Goal: Information Seeking & Learning: Find specific fact

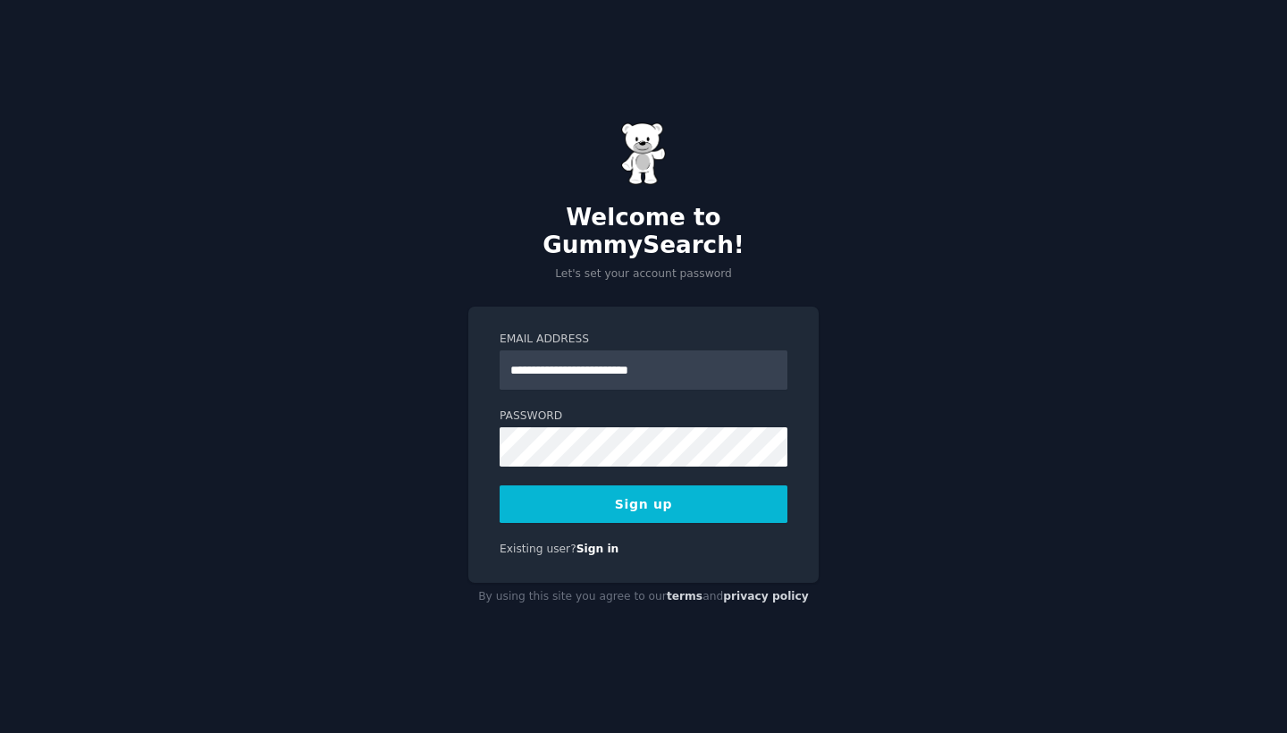
type input "**********"
click at [605, 504] on button "Sign up" at bounding box center [644, 504] width 288 height 38
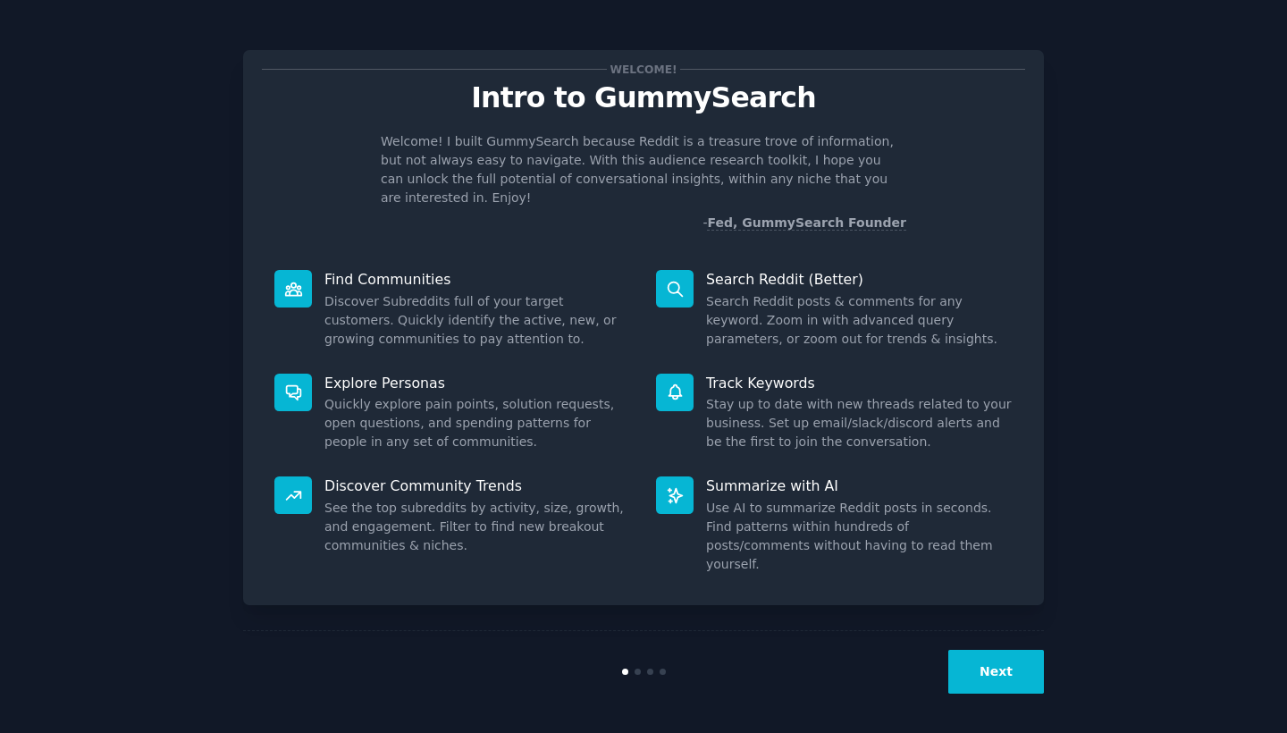
click at [994, 667] on button "Next" at bounding box center [997, 672] width 96 height 44
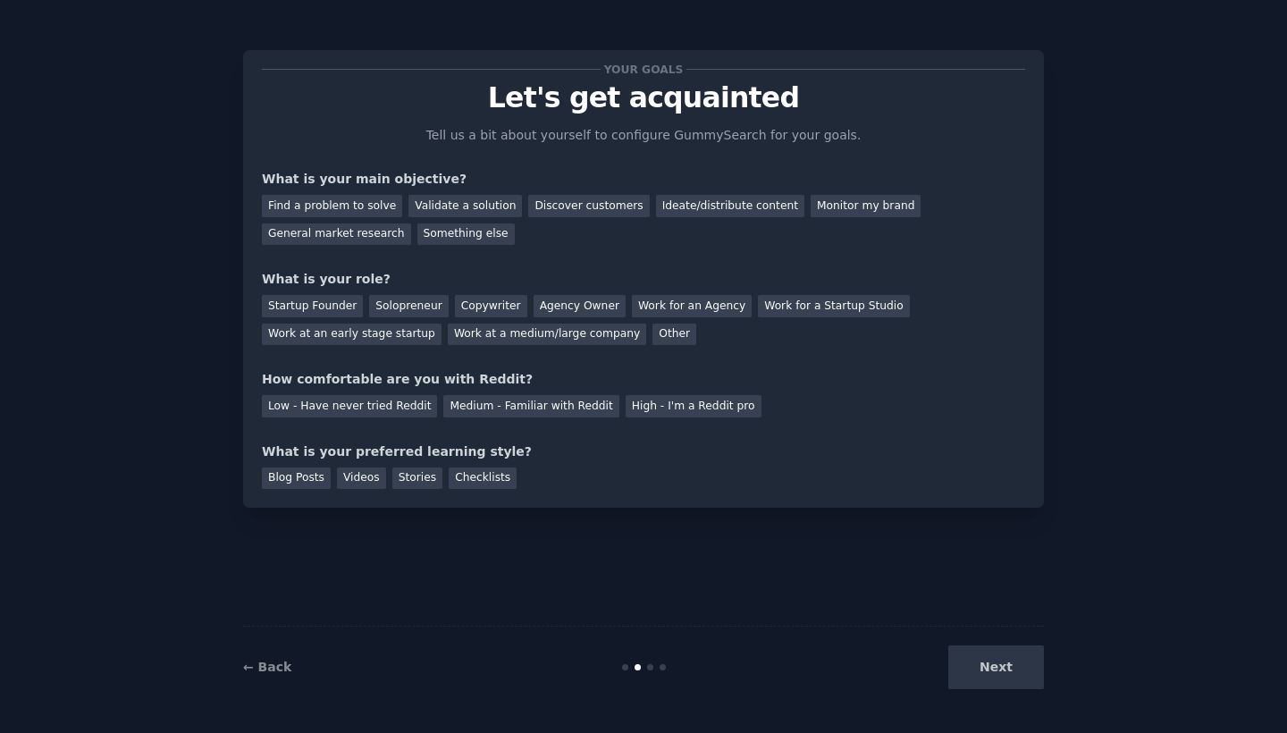
click at [994, 667] on div "Next" at bounding box center [910, 668] width 267 height 44
click at [1002, 683] on div "Next" at bounding box center [910, 668] width 267 height 44
click at [1017, 668] on div "Next" at bounding box center [910, 668] width 267 height 44
click at [991, 661] on div "Next" at bounding box center [910, 668] width 267 height 44
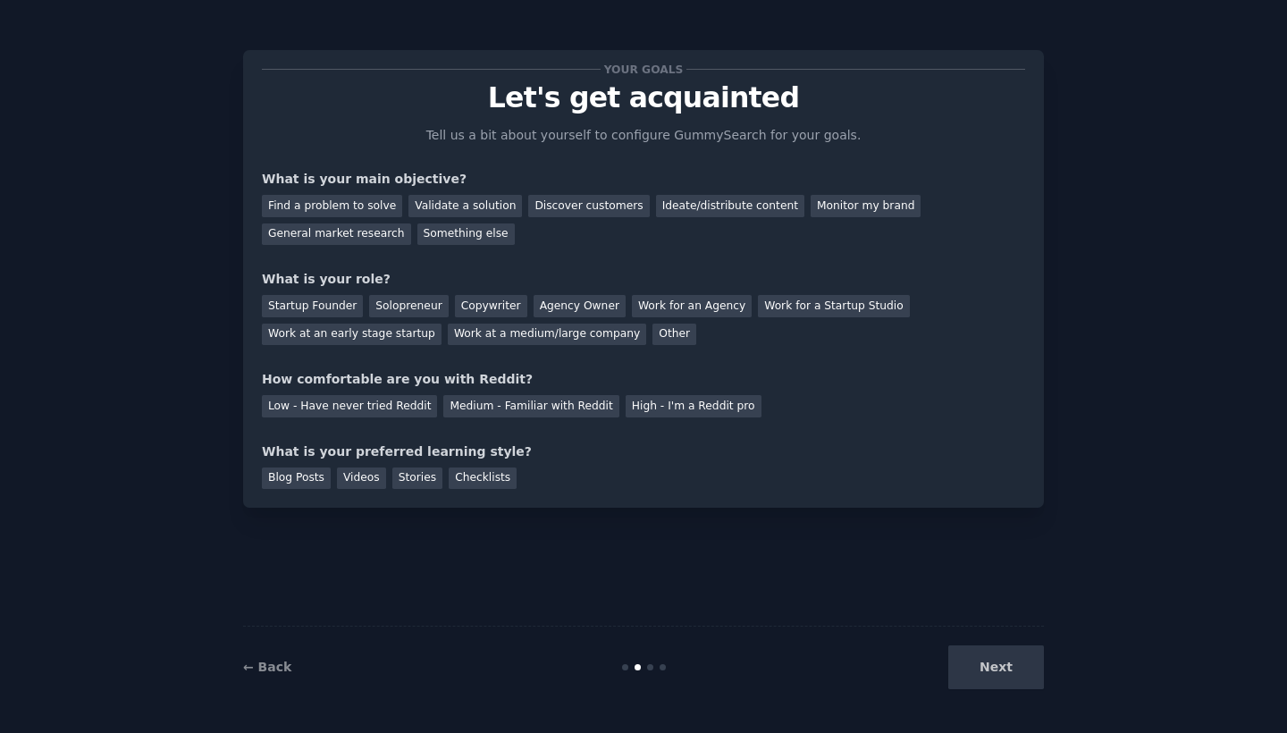
click at [999, 701] on div "← Back Next" at bounding box center [643, 667] width 801 height 82
click at [823, 416] on div "Your goals Let's get acquainted Tell us a bit about yourself to configure Gummy…" at bounding box center [644, 279] width 764 height 420
click at [971, 680] on div "Next" at bounding box center [910, 668] width 267 height 44
click at [1014, 670] on div "Next" at bounding box center [910, 668] width 267 height 44
click at [1018, 670] on div "Next" at bounding box center [910, 668] width 267 height 44
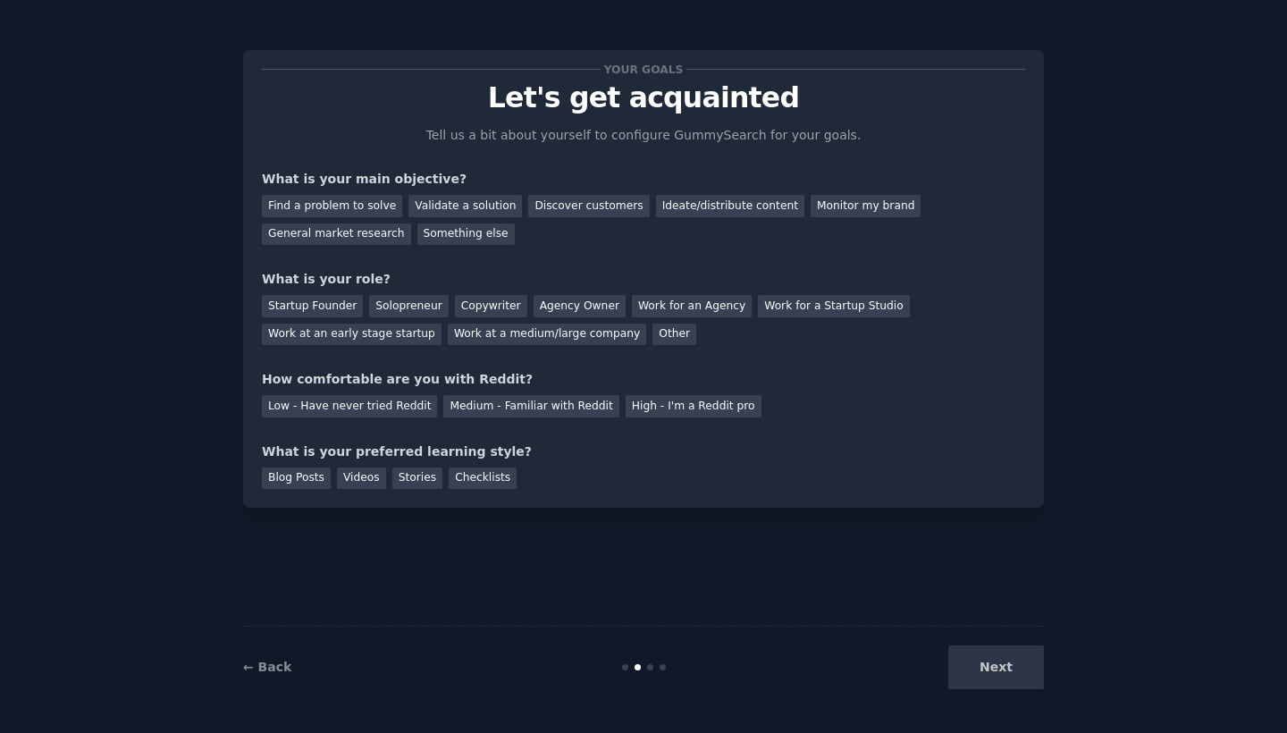
click at [843, 168] on div "Your goals Let's get acquainted Tell us a bit about yourself to configure Gummy…" at bounding box center [644, 279] width 764 height 420
click at [419, 232] on div "Something else" at bounding box center [466, 235] width 97 height 22
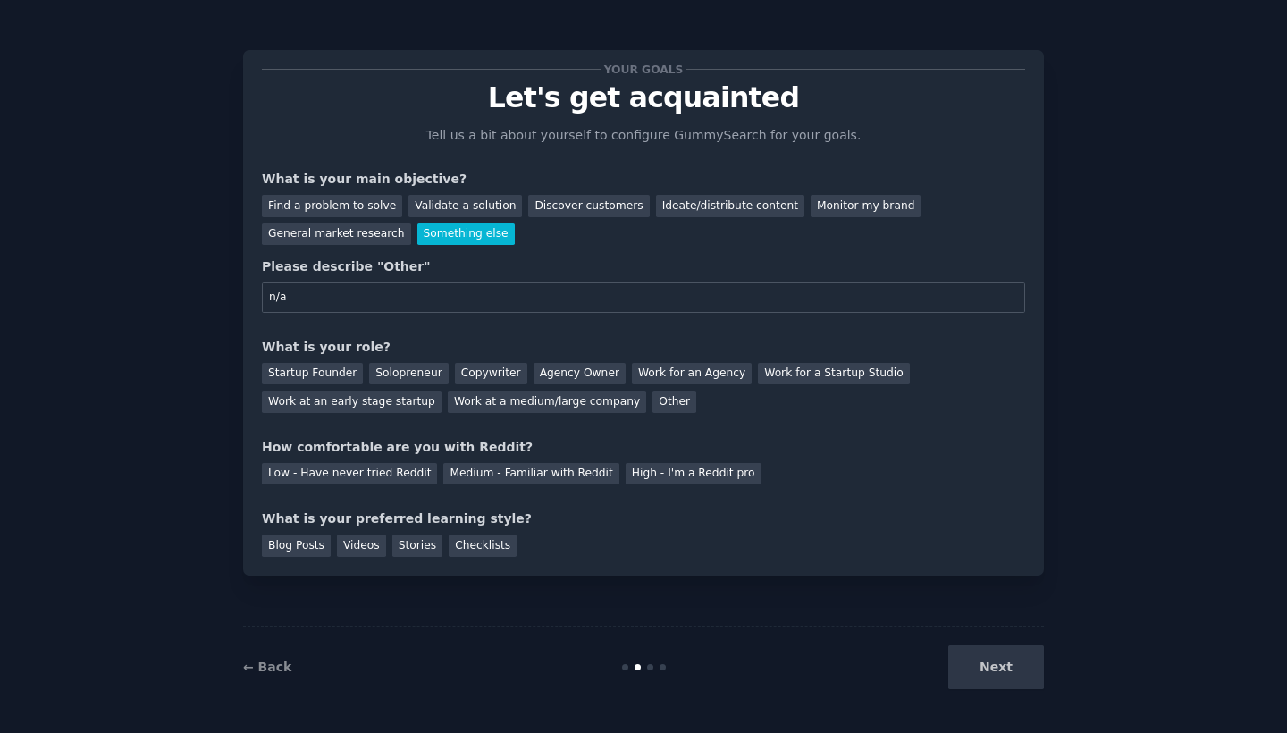
type input "n/a"
click at [1001, 656] on div "Next" at bounding box center [910, 668] width 267 height 44
click at [653, 401] on div "Other" at bounding box center [675, 402] width 44 height 22
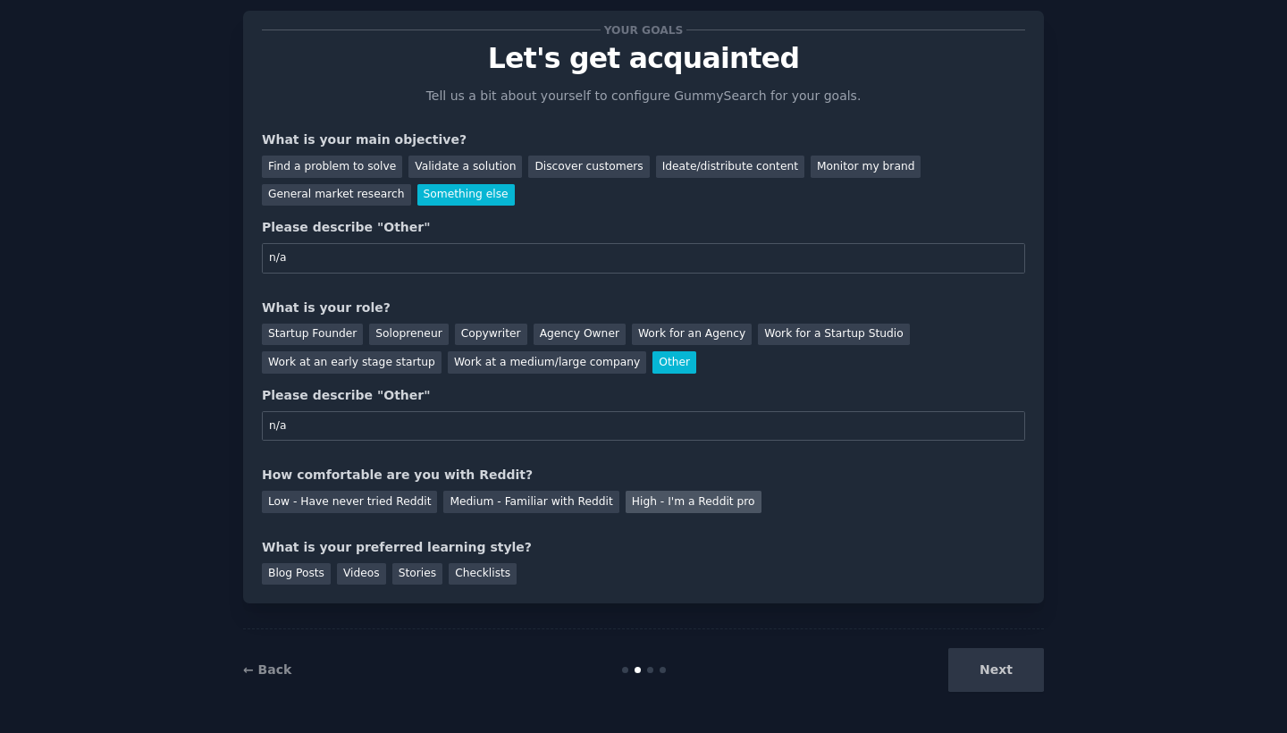
type input "n/a"
click at [676, 505] on div "High - I'm a Reddit pro" at bounding box center [694, 502] width 136 height 22
click at [324, 493] on div "Low - Have never tried Reddit" at bounding box center [349, 502] width 175 height 22
click at [502, 485] on div "Low - Have never tried Reddit Medium - Familiar with Reddit High - I'm a Reddit…" at bounding box center [644, 499] width 764 height 29
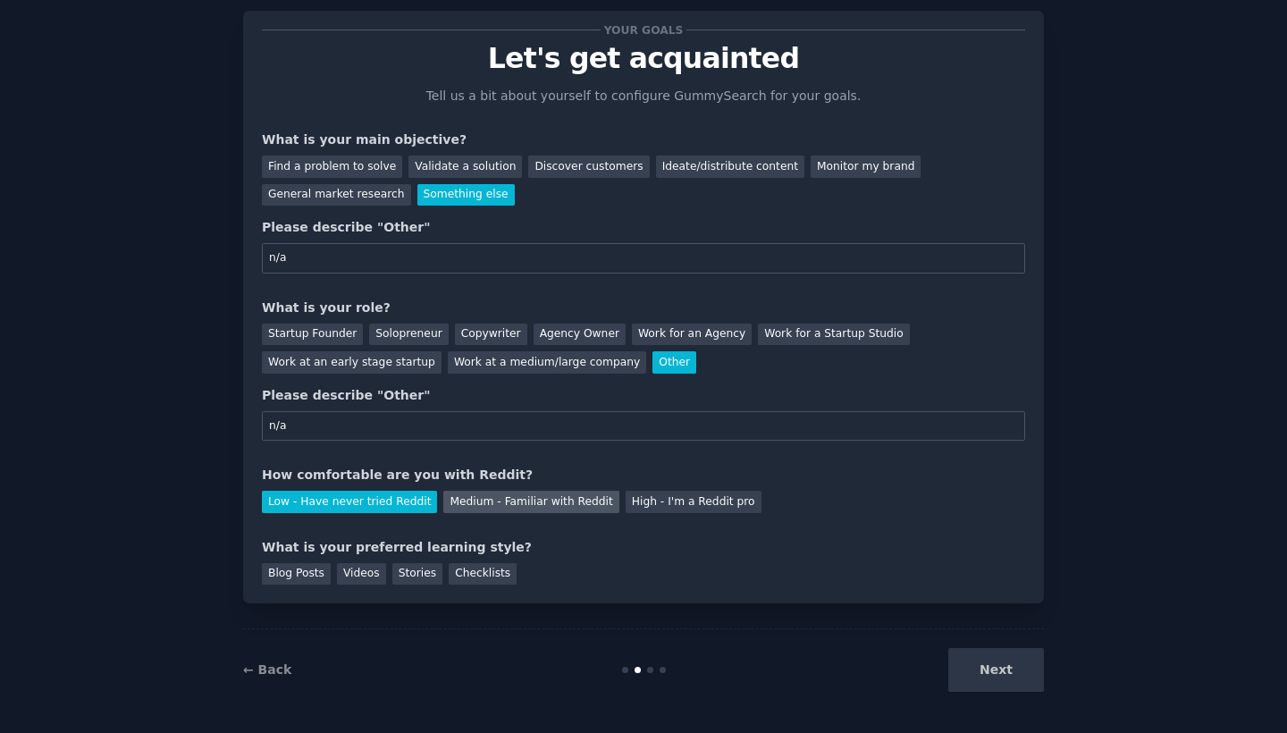
scroll to position [0, 0]
click at [504, 492] on div "Medium - Familiar with Reddit" at bounding box center [530, 502] width 175 height 22
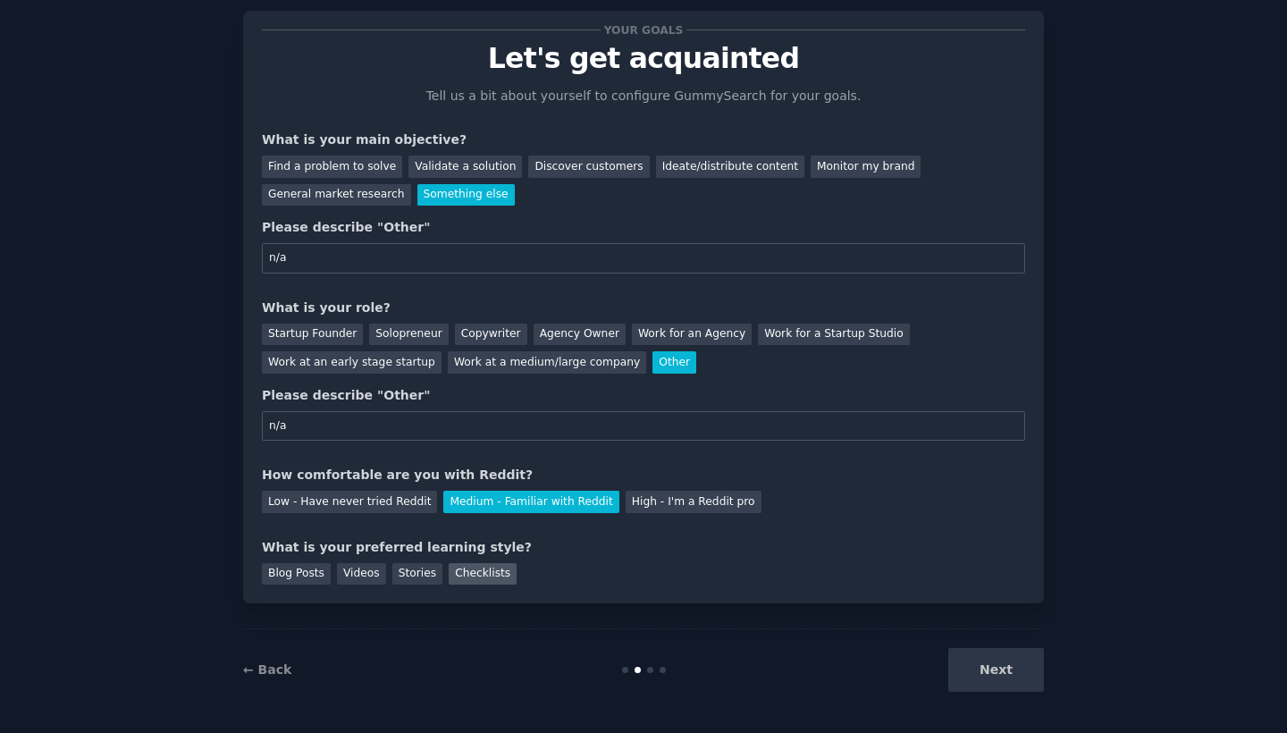
click at [481, 578] on div "Checklists" at bounding box center [483, 574] width 68 height 22
click at [1028, 652] on button "Next" at bounding box center [997, 670] width 96 height 44
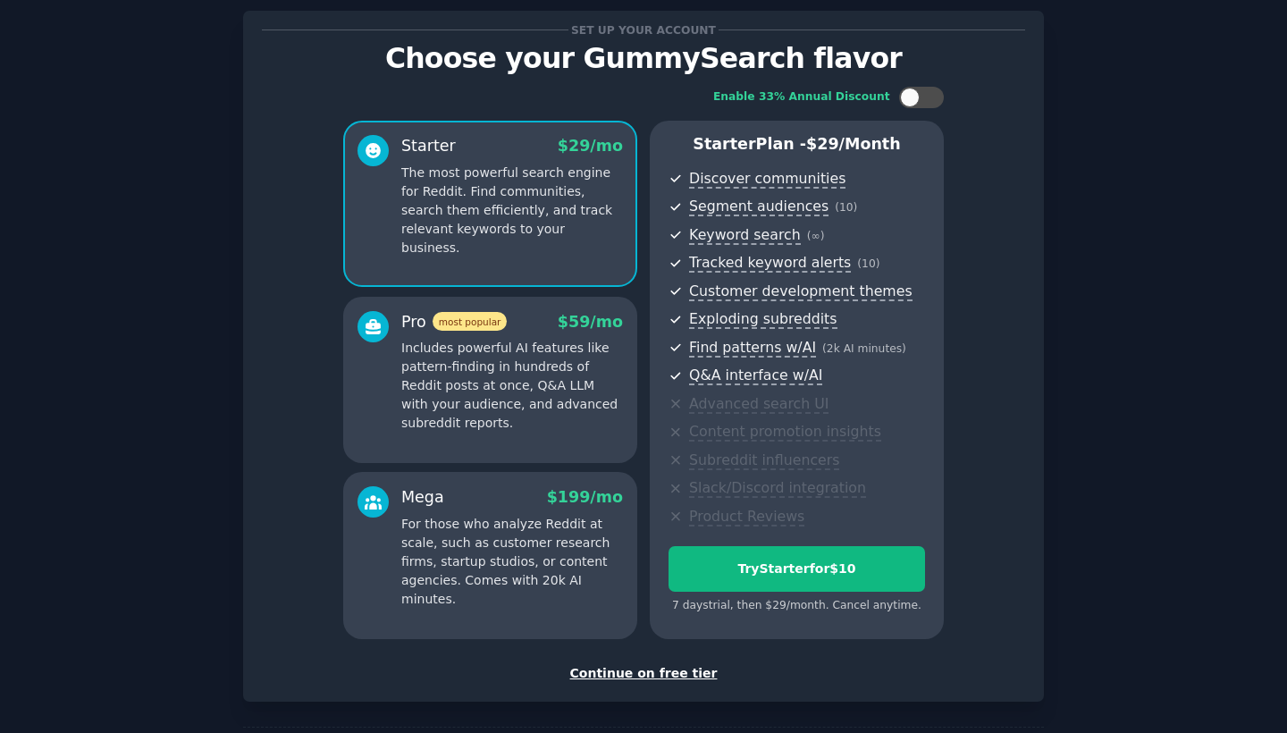
scroll to position [17, 0]
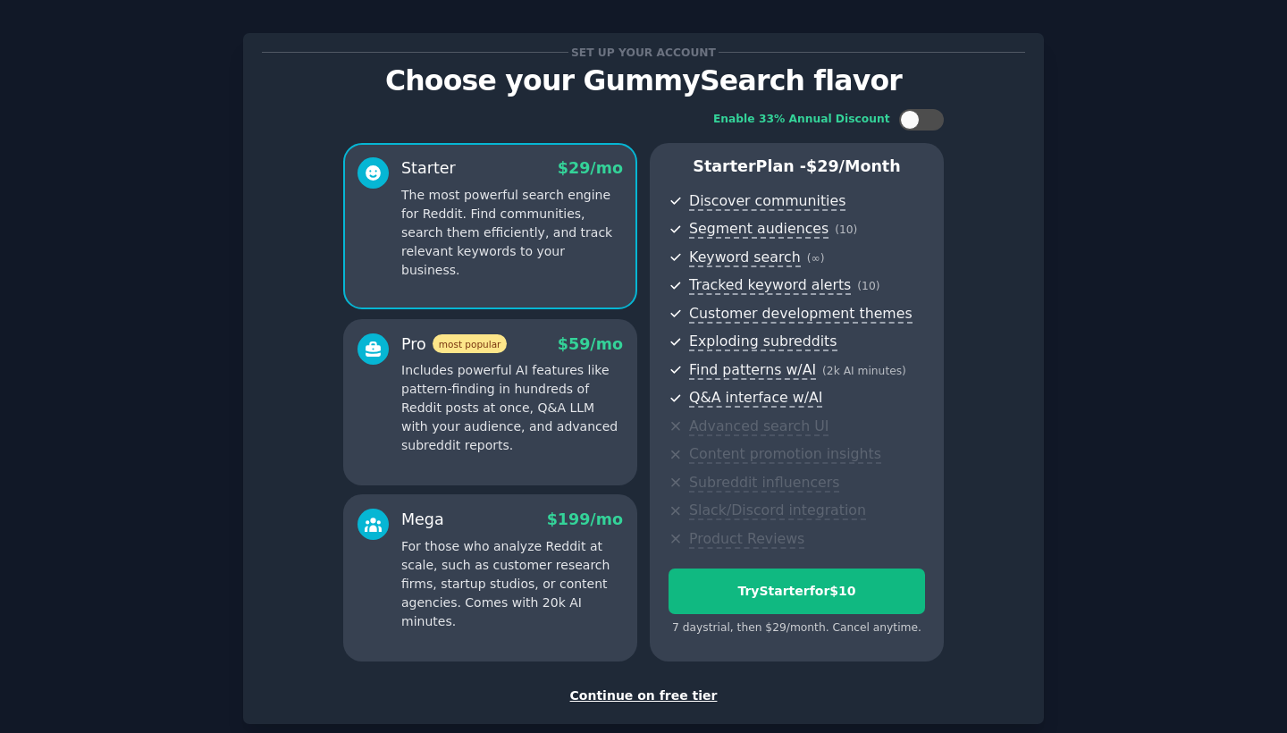
click at [674, 696] on div "Continue on free tier" at bounding box center [644, 696] width 764 height 19
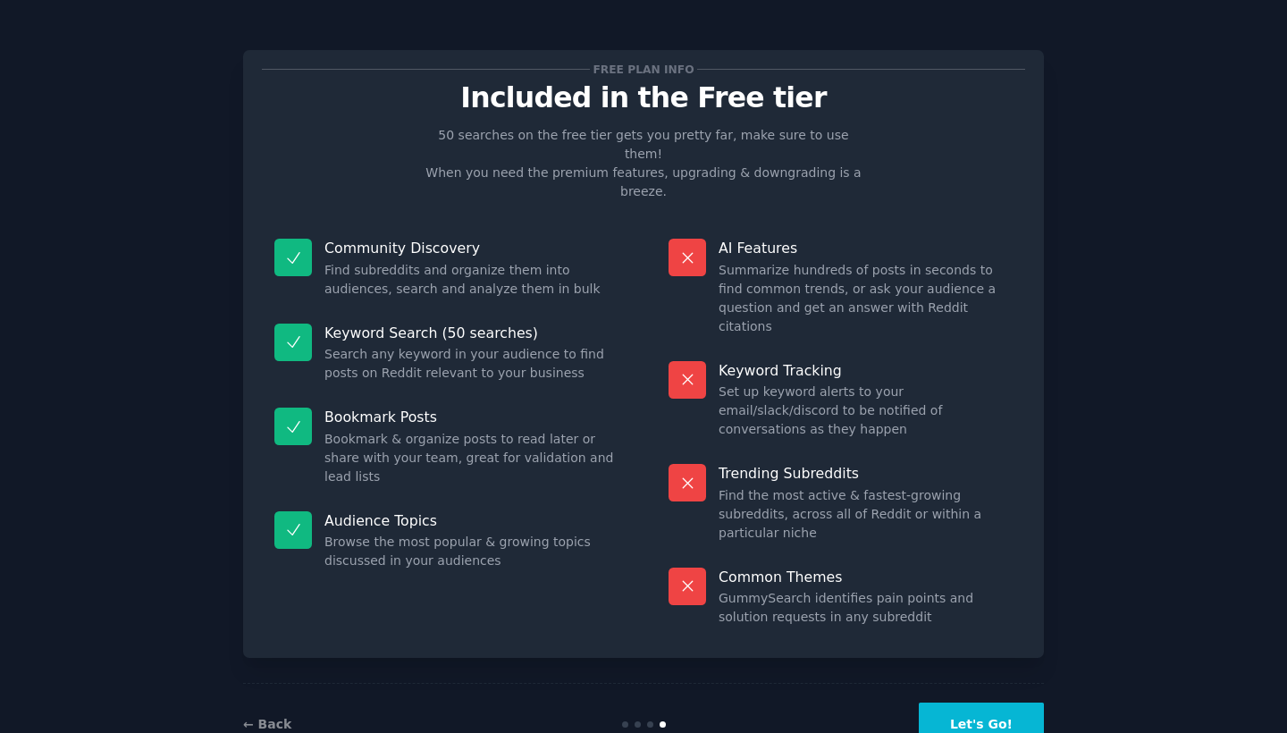
click at [989, 703] on button "Let's Go!" at bounding box center [981, 725] width 125 height 44
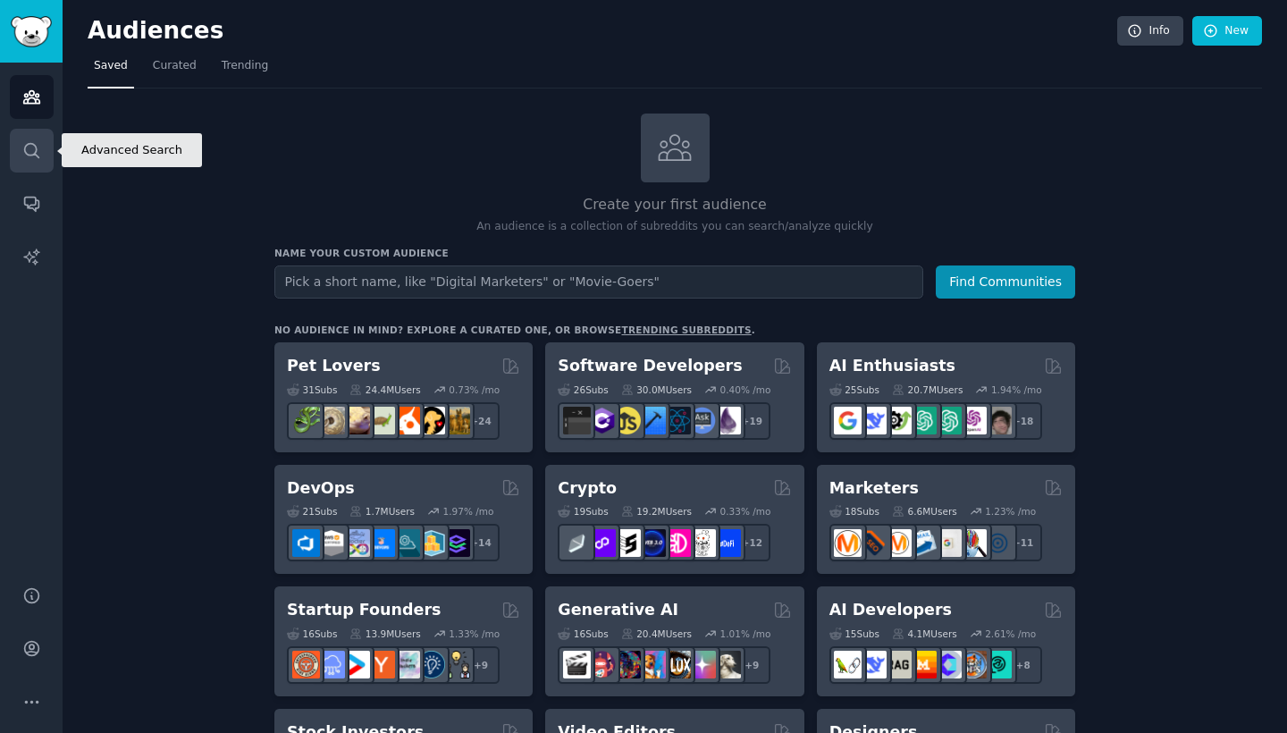
click at [26, 149] on icon "Sidebar" at bounding box center [31, 150] width 19 height 19
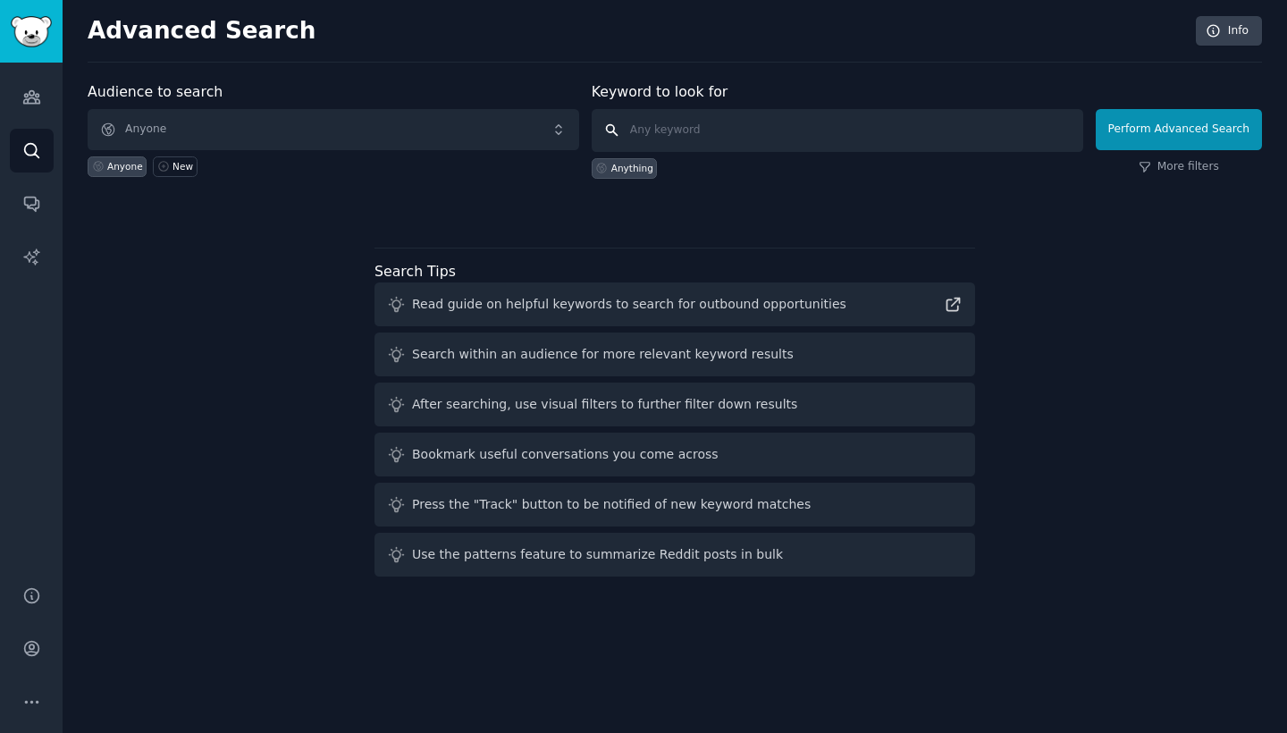
click at [749, 121] on input "text" at bounding box center [838, 130] width 492 height 43
click at [323, 140] on span "Anyone" at bounding box center [334, 129] width 492 height 41
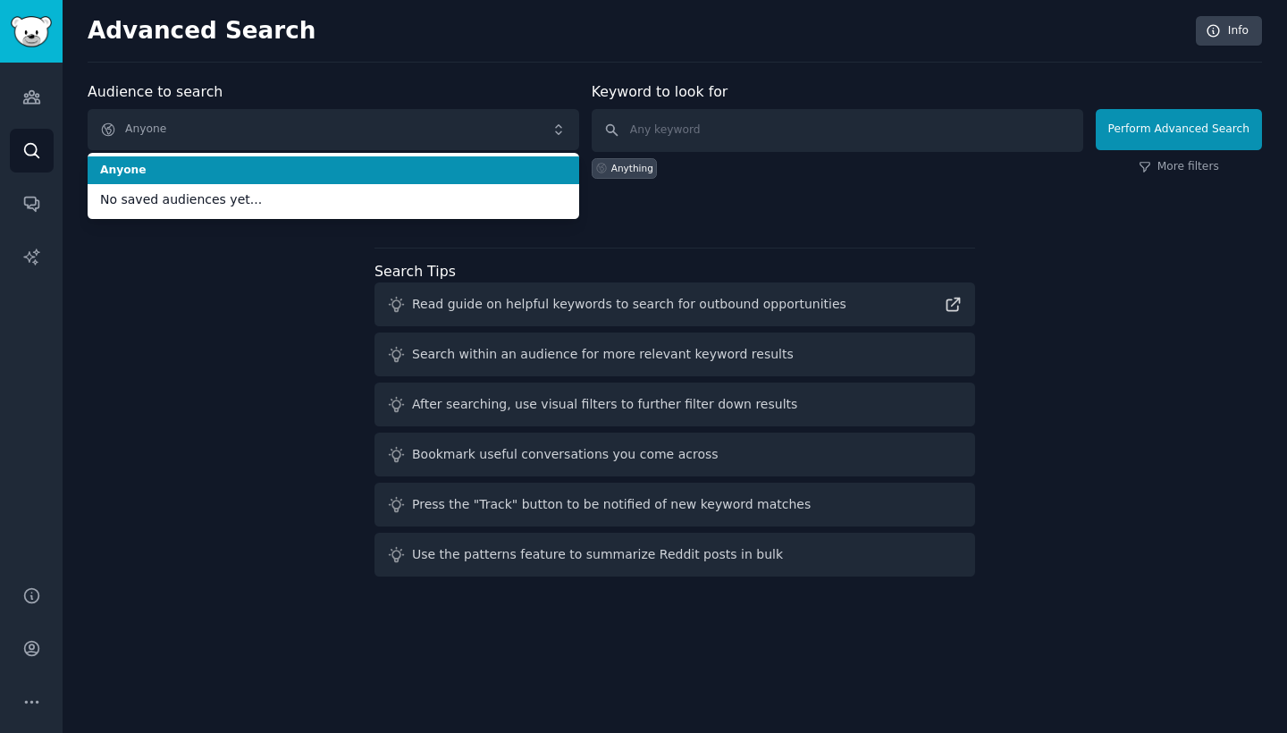
click at [296, 111] on span "Anyone" at bounding box center [334, 129] width 492 height 41
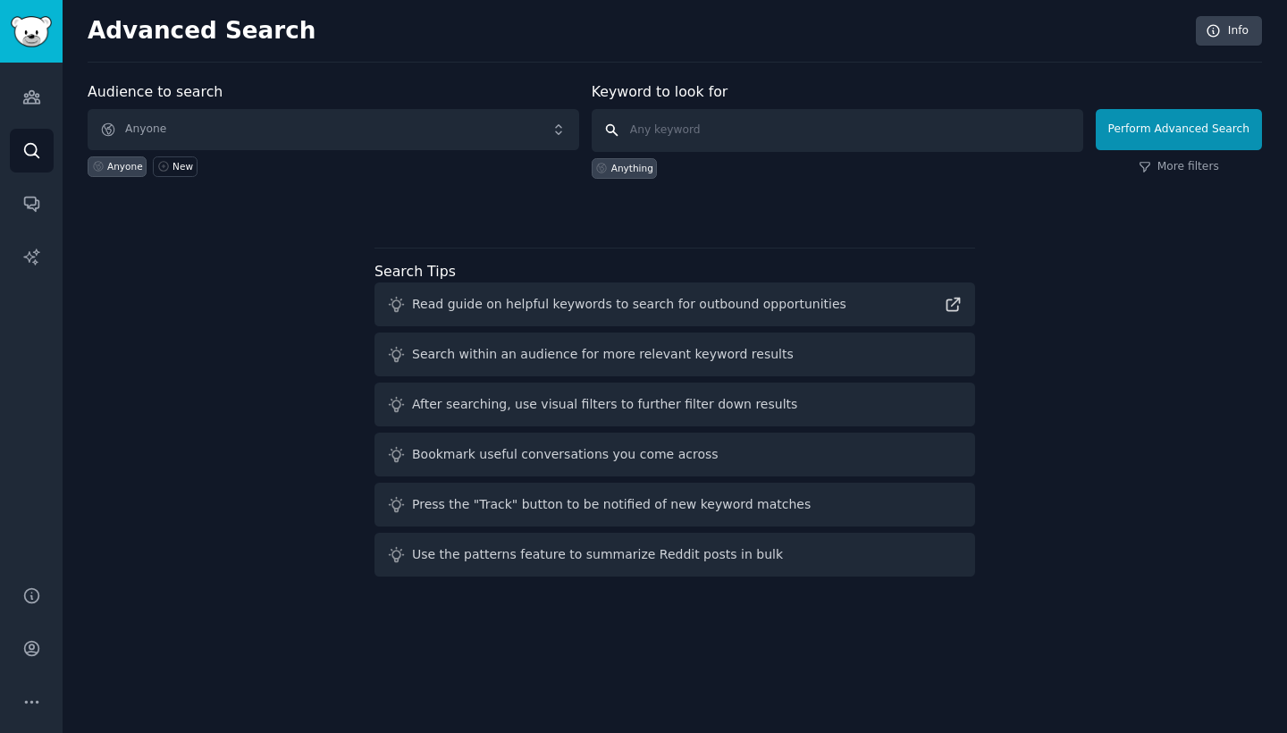
click at [738, 120] on input "text" at bounding box center [838, 130] width 492 height 43
click at [728, 122] on input "text" at bounding box center [838, 130] width 492 height 43
paste input "d"
type input "d"
click at [655, 127] on input "text" at bounding box center [838, 130] width 492 height 43
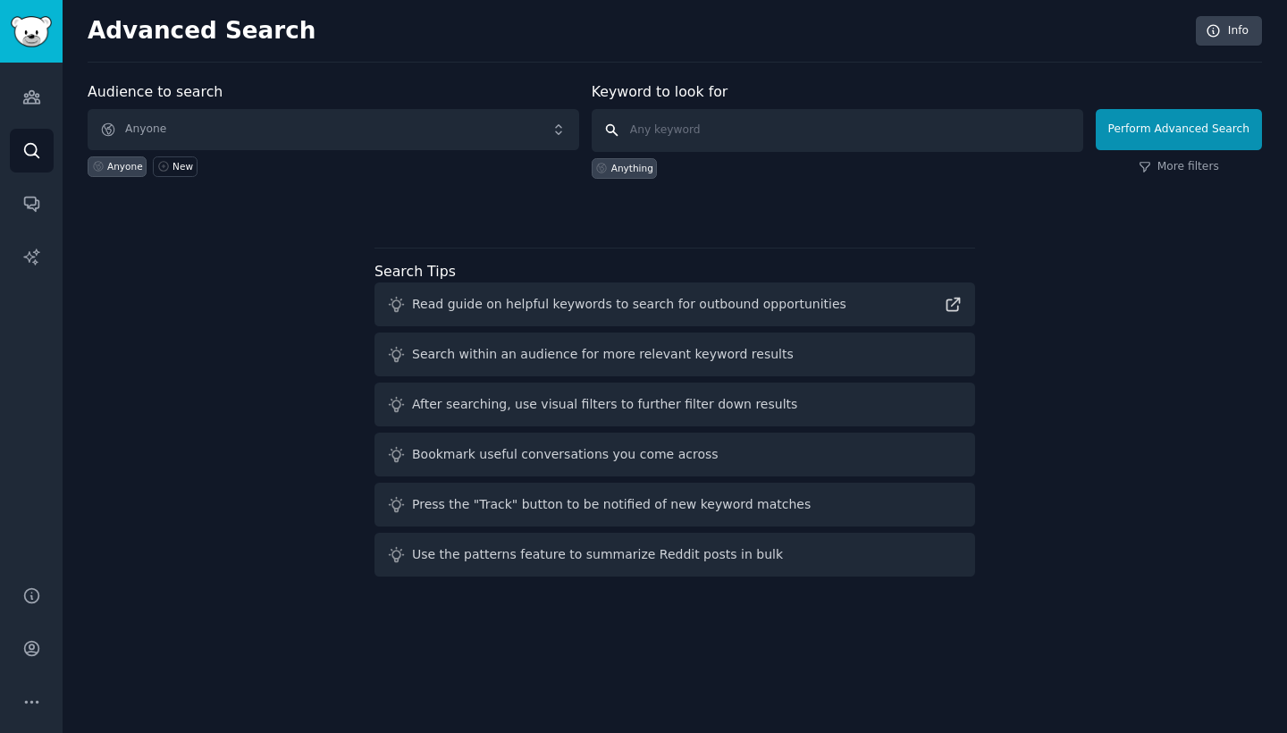
click at [697, 134] on input "text" at bounding box center [838, 130] width 492 height 43
paste input "v"
type input "v"
type input "w"
type input "event planner finding a florist"
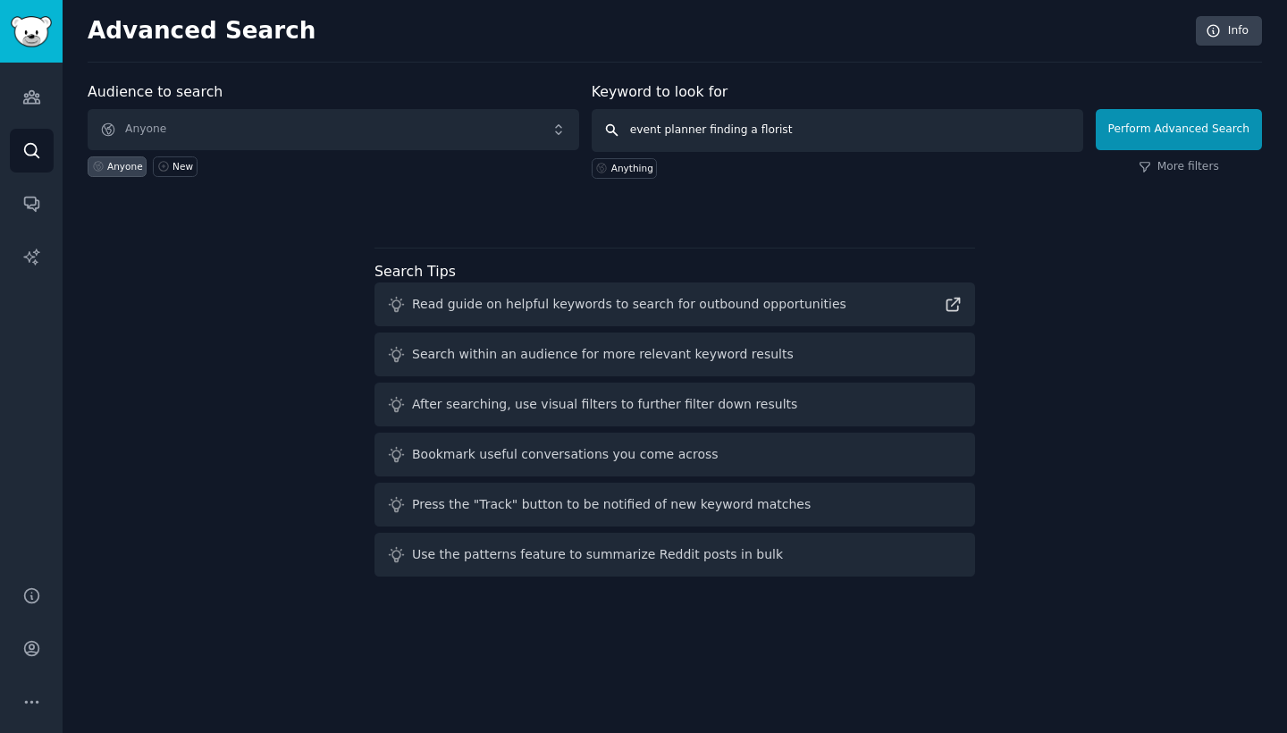
click at [1182, 129] on button "Perform Advanced Search" at bounding box center [1179, 129] width 166 height 41
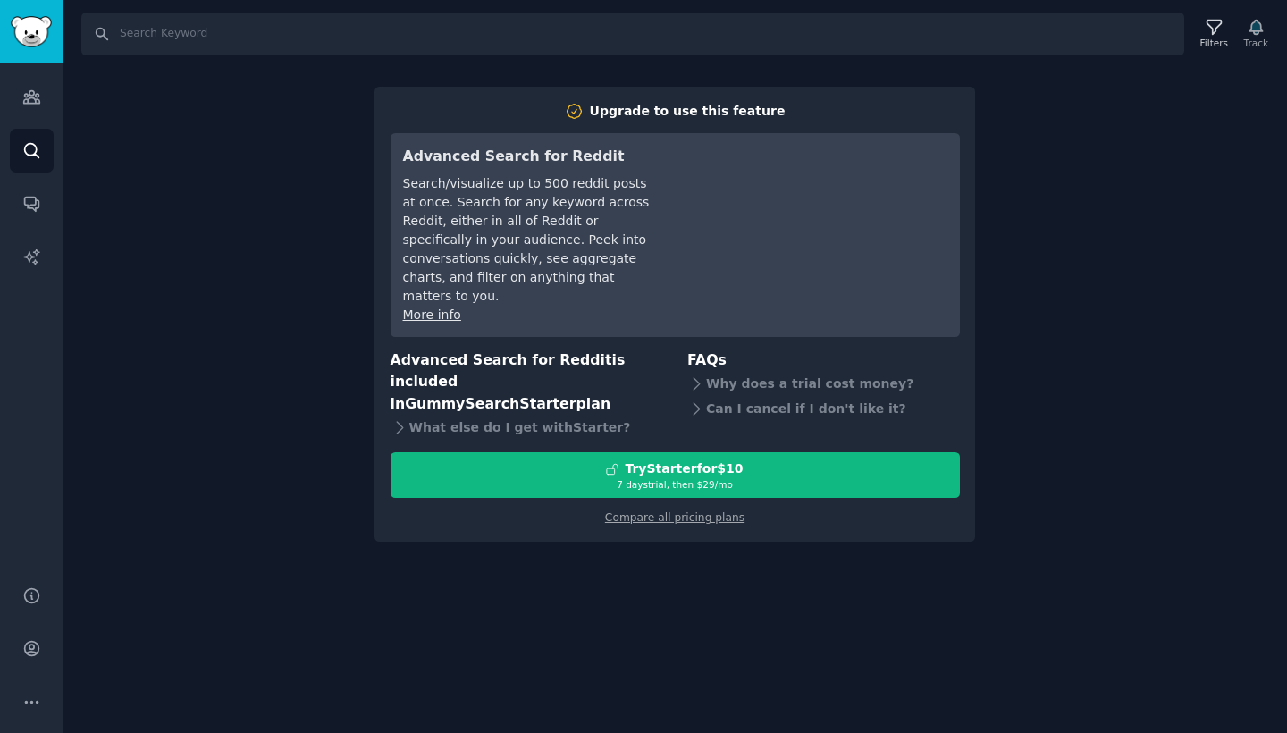
click at [1054, 215] on div "Search Filters Track Upgrade to use this feature Advanced Search for Reddit Sea…" at bounding box center [675, 366] width 1225 height 733
click at [253, 308] on div "Search Filters Track Upgrade to use this feature Advanced Search for Reddit Sea…" at bounding box center [675, 366] width 1225 height 733
click at [198, 219] on div "Search Filters Track Upgrade to use this feature Advanced Search for Reddit Sea…" at bounding box center [675, 366] width 1225 height 733
click at [202, 13] on input "Search" at bounding box center [632, 34] width 1103 height 43
